Goal: Task Accomplishment & Management: Use online tool/utility

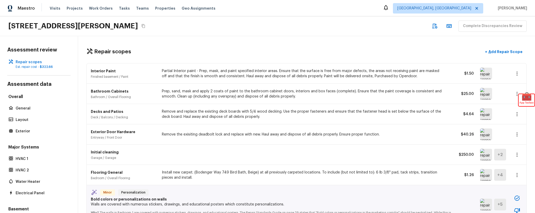
scroll to position [259, 0]
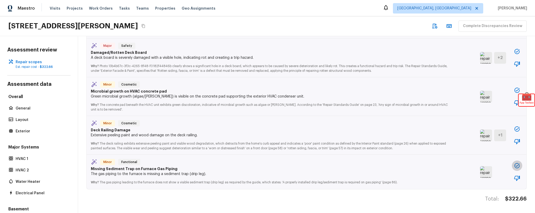
click at [519, 168] on icon "button" at bounding box center [516, 165] width 6 height 6
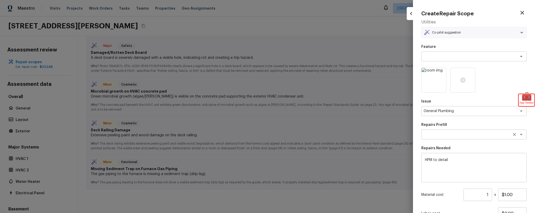
type textarea "Add a Task"
click at [366, 112] on div at bounding box center [267, 106] width 535 height 213
type input "$0.00"
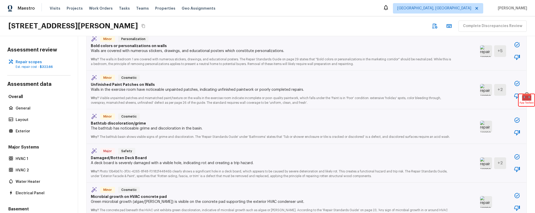
scroll to position [93, 0]
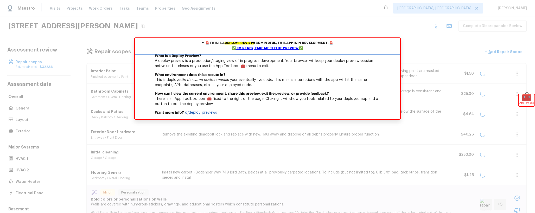
click at [277, 49] on div "✅ I'm ready, take me to the preview ✅" at bounding box center [267, 48] width 263 height 5
